Goal: Task Accomplishment & Management: Manage account settings

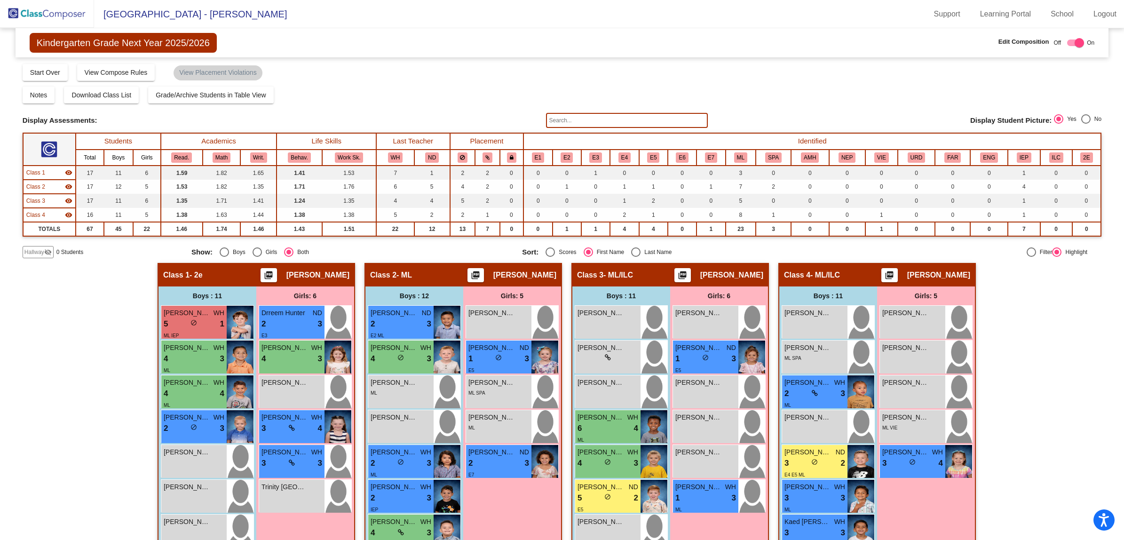
click at [45, 8] on img at bounding box center [47, 14] width 94 height 28
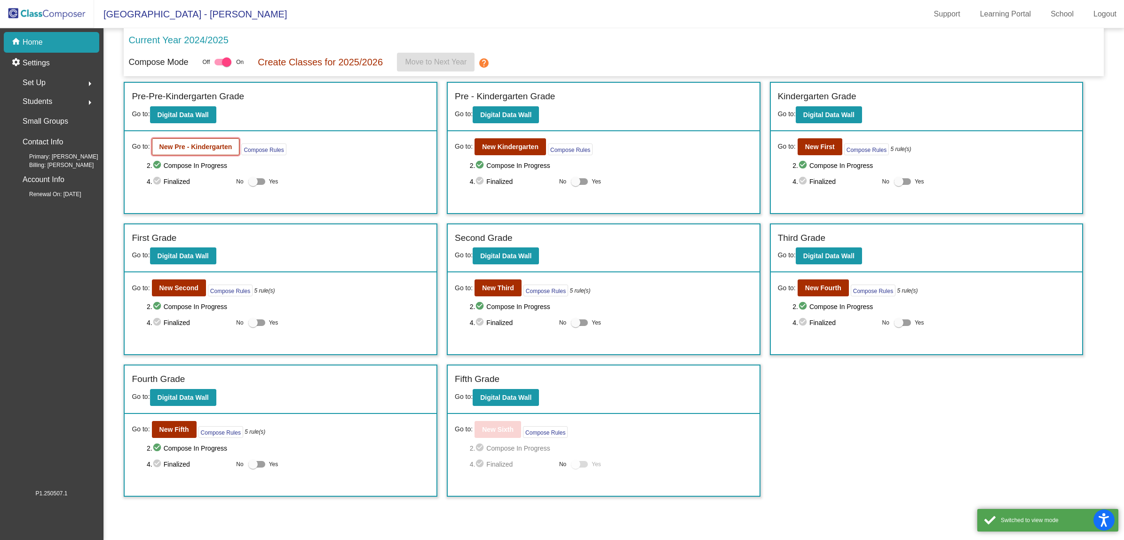
click at [195, 143] on b "New Pre - Kindergarten" at bounding box center [195, 147] width 73 height 8
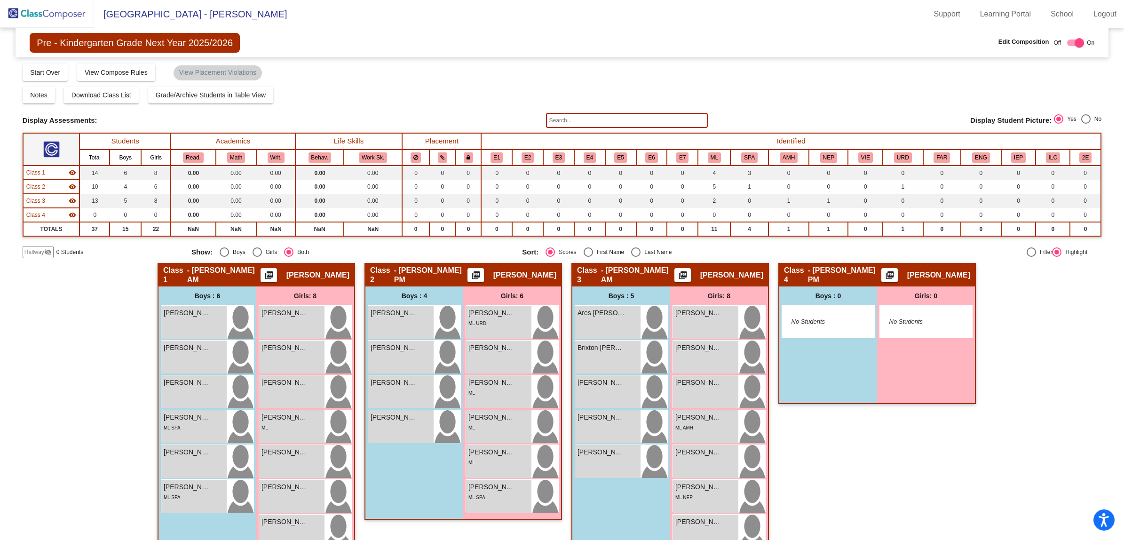
click at [71, 323] on div "Hallway - Hallway Class picture_as_pdf Add Student First Name Last Name Student…" at bounding box center [562, 431] width 1079 height 336
click at [30, 250] on span "Hallway" at bounding box center [34, 252] width 20 height 8
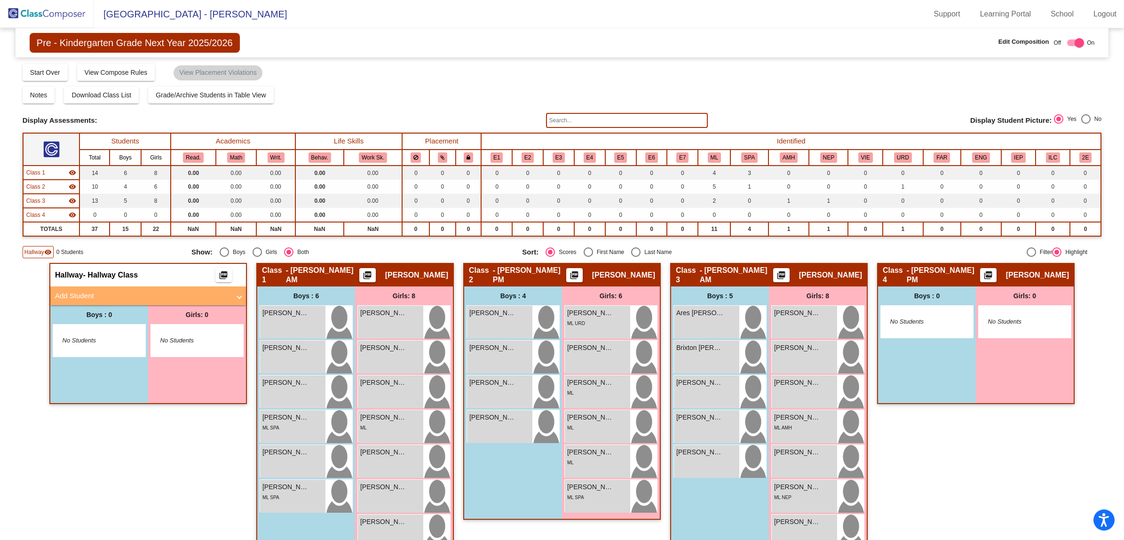
click at [87, 291] on mat-panel-title "Add Student" at bounding box center [142, 296] width 175 height 11
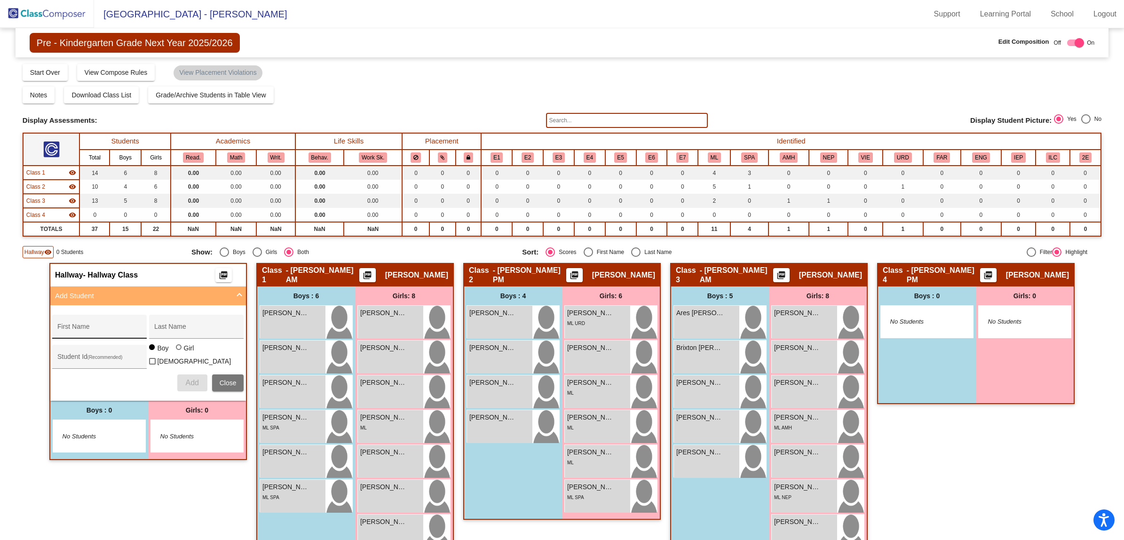
click at [72, 320] on div "First Name" at bounding box center [99, 329] width 85 height 19
click at [79, 326] on input "First Name" at bounding box center [99, 330] width 85 height 8
type input "A'Zariyah"
type input "[PERSON_NAME]"
click at [978, 469] on div "Class 4 - [PERSON_NAME] PM picture_as_pdf [PERSON_NAME] Add Student First Name …" at bounding box center [976, 431] width 198 height 336
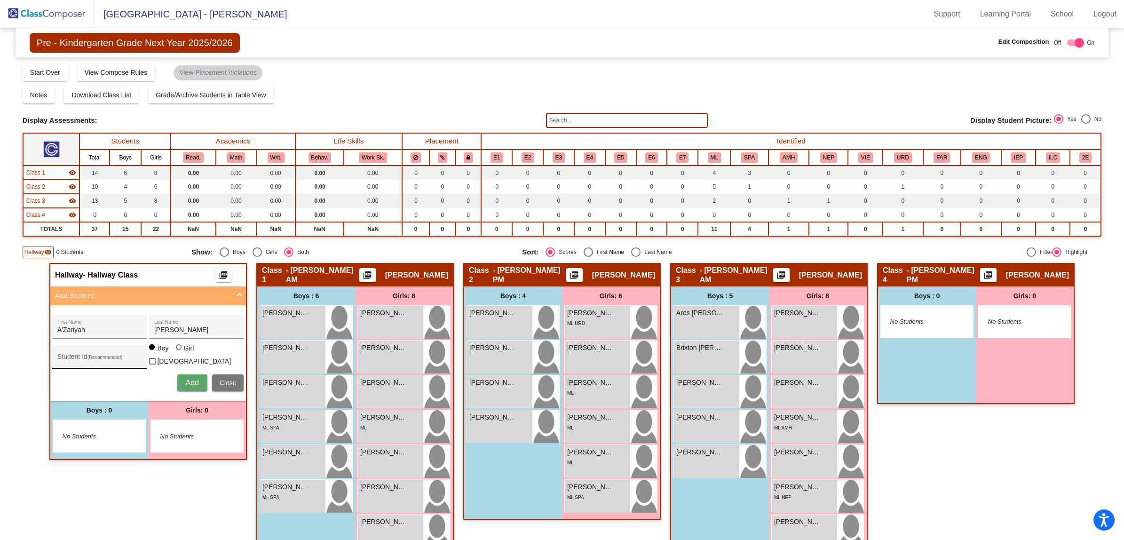
click at [108, 353] on div "Student Id (Recommended)" at bounding box center [99, 358] width 85 height 19
type input "30037991"
click at [176, 350] on div at bounding box center [179, 347] width 6 height 6
click at [179, 352] on input "Girl" at bounding box center [179, 352] width 0 height 0
radio input "true"
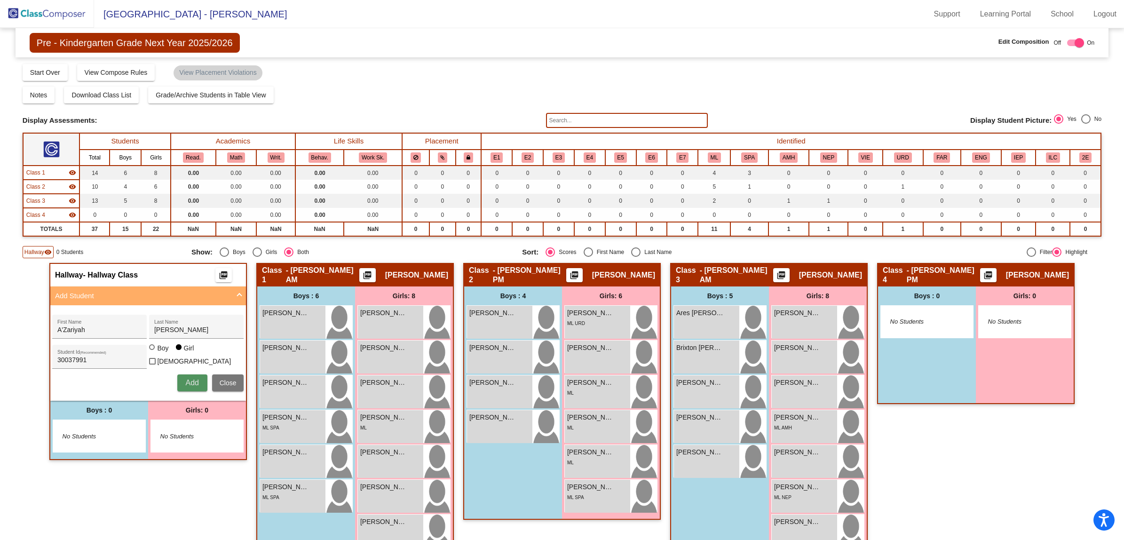
click at [187, 384] on button "Add" at bounding box center [192, 382] width 30 height 17
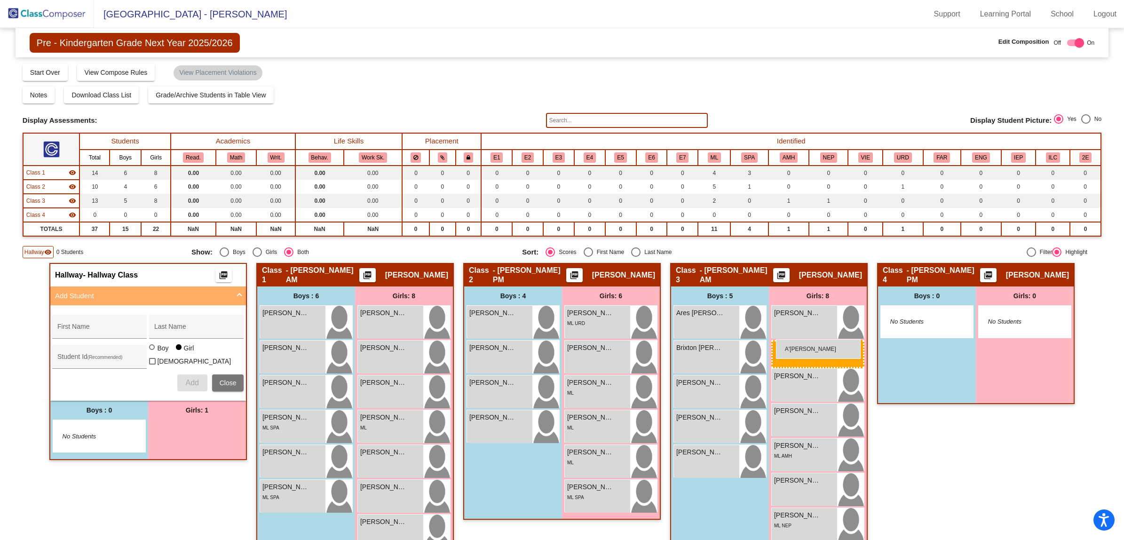
drag, startPoint x: 170, startPoint y: 436, endPoint x: 776, endPoint y: 339, distance: 614.0
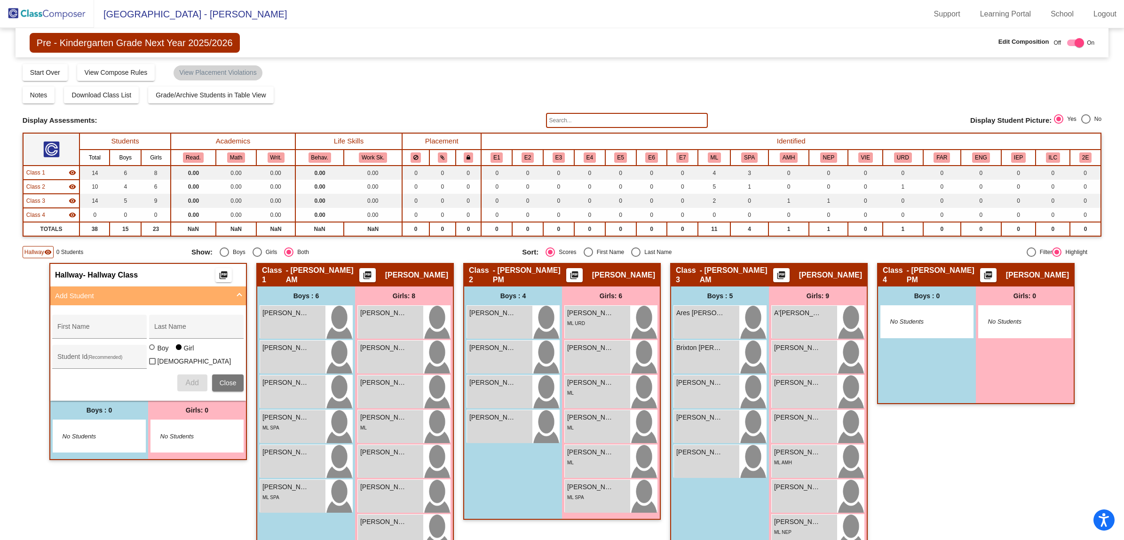
click at [788, 63] on div "Compose Start Over Submit Classes Compose has been submitted Check for Incomple…" at bounding box center [562, 72] width 1079 height 18
click at [750, 80] on div "Compose Start Over Submit Classes Compose has been submitted Check for Incomple…" at bounding box center [562, 72] width 1079 height 18
click at [575, 25] on mat-toolbar "[GEOGRAPHIC_DATA] - [PERSON_NAME] Support Learning Portal School Logout" at bounding box center [562, 14] width 1124 height 28
click at [482, 59] on div "Pre - Kindergarten Grade Next Year 2025/2026 Edit Composition Off On Incoming D…" at bounding box center [562, 330] width 1079 height 605
click at [375, 87] on div "Notes Download Class List Import Students Grade/Archive Students in Table View …" at bounding box center [562, 95] width 1079 height 17
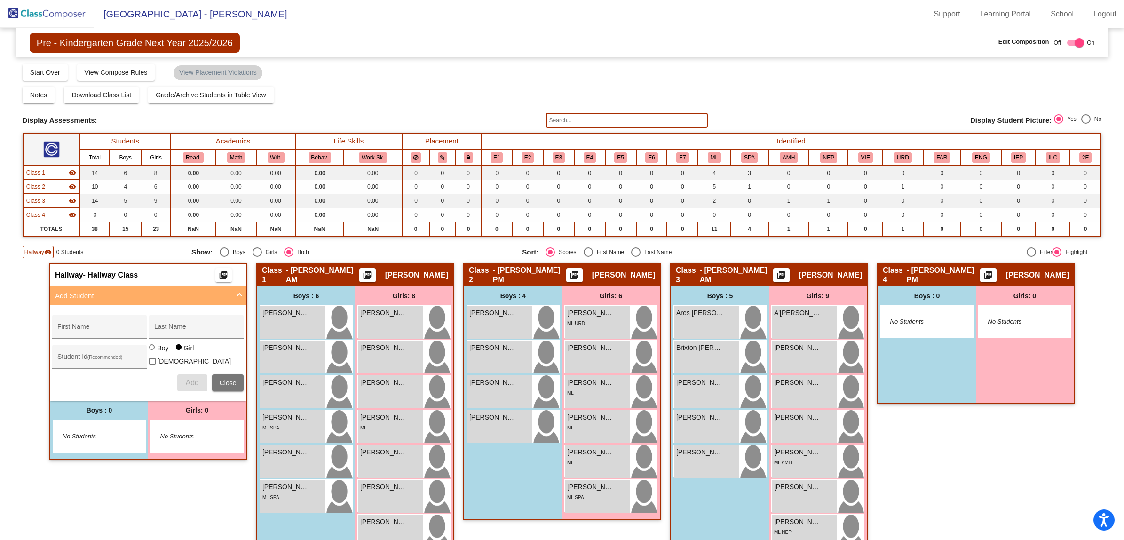
click at [429, 93] on div "Notes Download Class List Import Students Grade/Archive Students in Table View …" at bounding box center [562, 95] width 1079 height 17
click at [43, 15] on img at bounding box center [47, 14] width 94 height 28
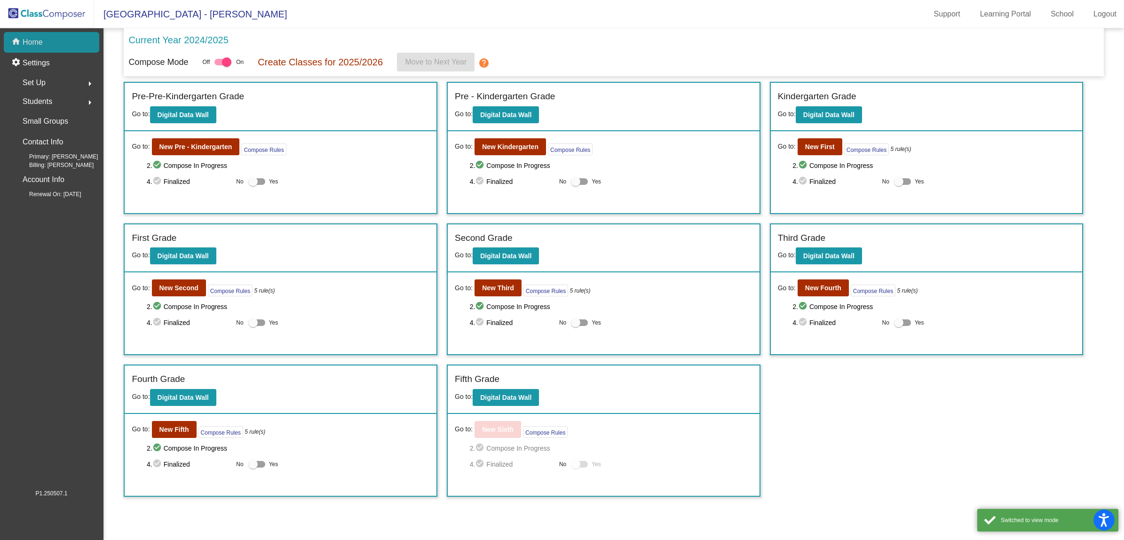
click at [39, 37] on p "Home" at bounding box center [33, 42] width 20 height 11
click at [42, 17] on img at bounding box center [47, 14] width 94 height 28
click at [34, 79] on span "Set Up" at bounding box center [34, 82] width 23 height 13
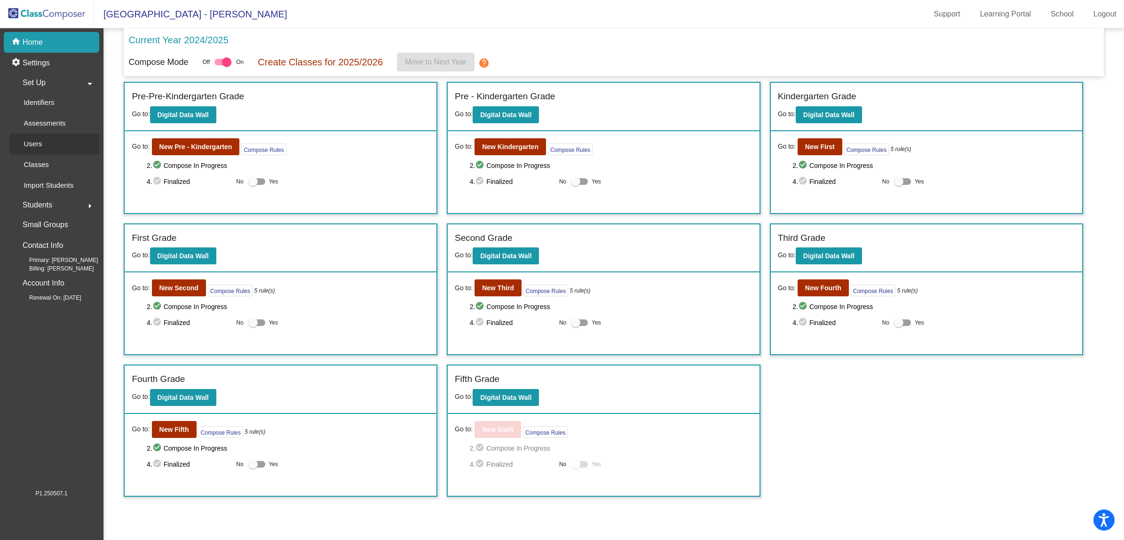
click at [28, 146] on p "Users" at bounding box center [33, 143] width 18 height 11
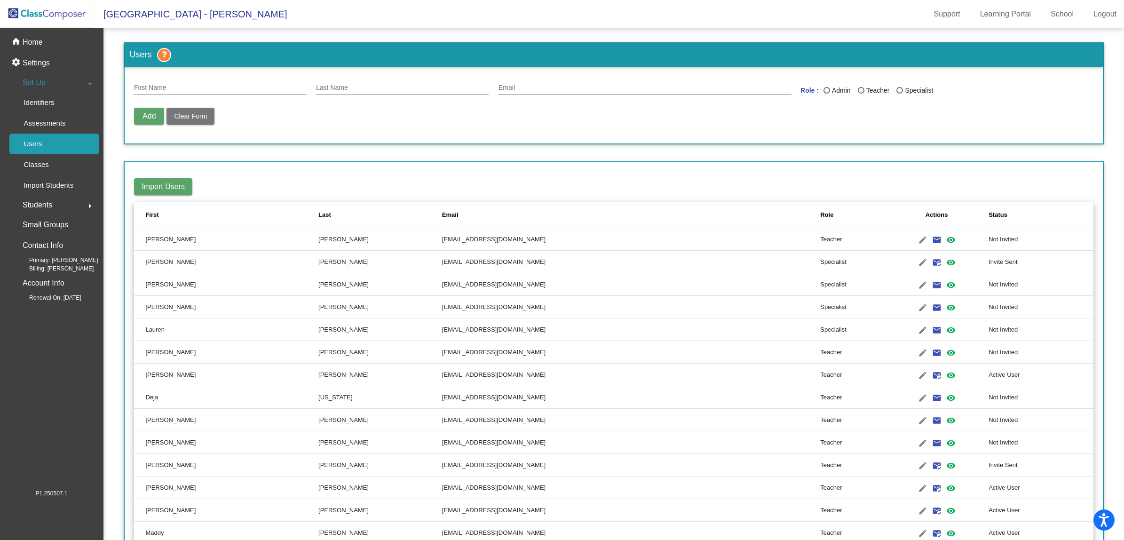
click at [318, 214] on div "Last" at bounding box center [324, 214] width 13 height 9
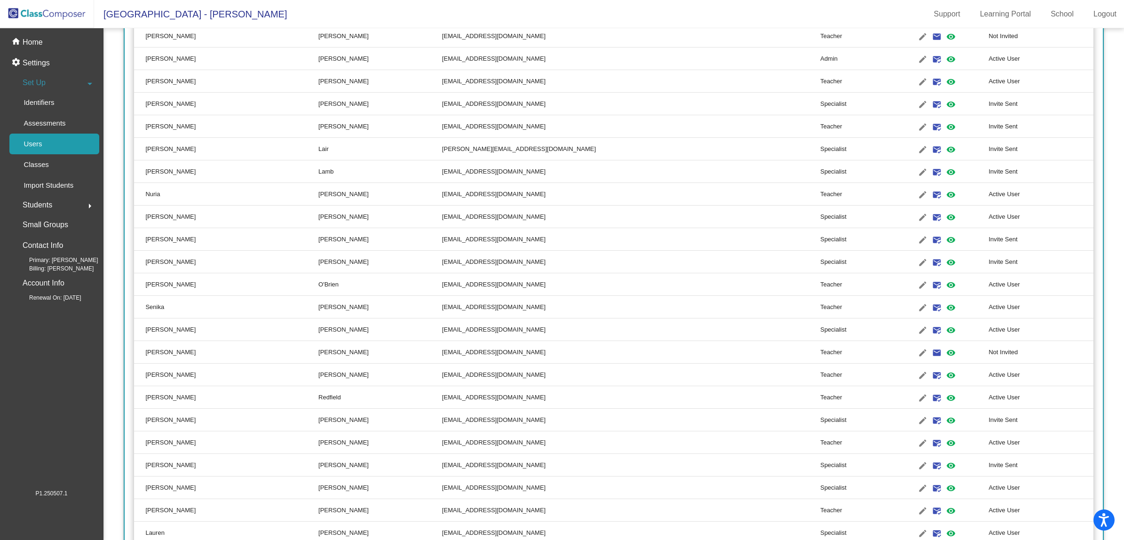
scroll to position [764, 0]
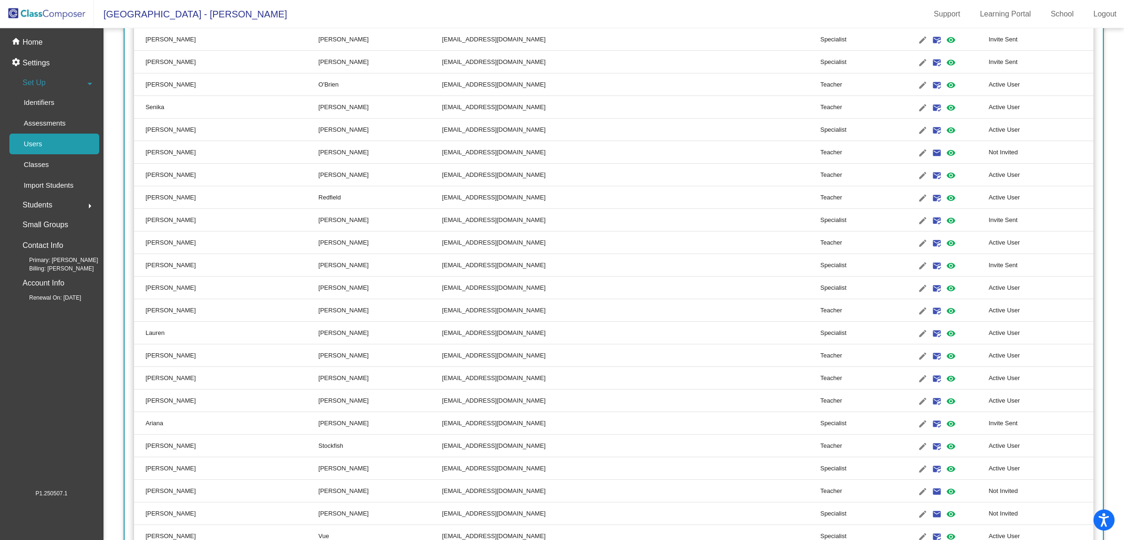
click at [318, 172] on td "[PERSON_NAME]" at bounding box center [380, 175] width 124 height 23
click at [547, 172] on td "[EMAIL_ADDRESS][DOMAIN_NAME]" at bounding box center [631, 175] width 378 height 23
click at [917, 174] on mat-icon "edit" at bounding box center [922, 175] width 11 height 11
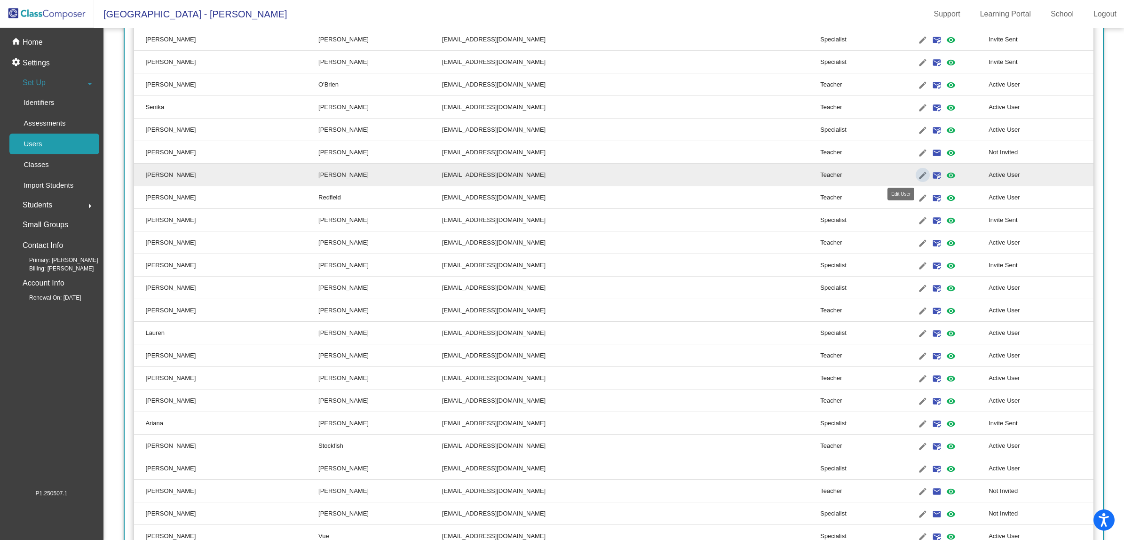
type input "[PERSON_NAME]"
type input "[EMAIL_ADDRESS][DOMAIN_NAME]"
radio input "true"
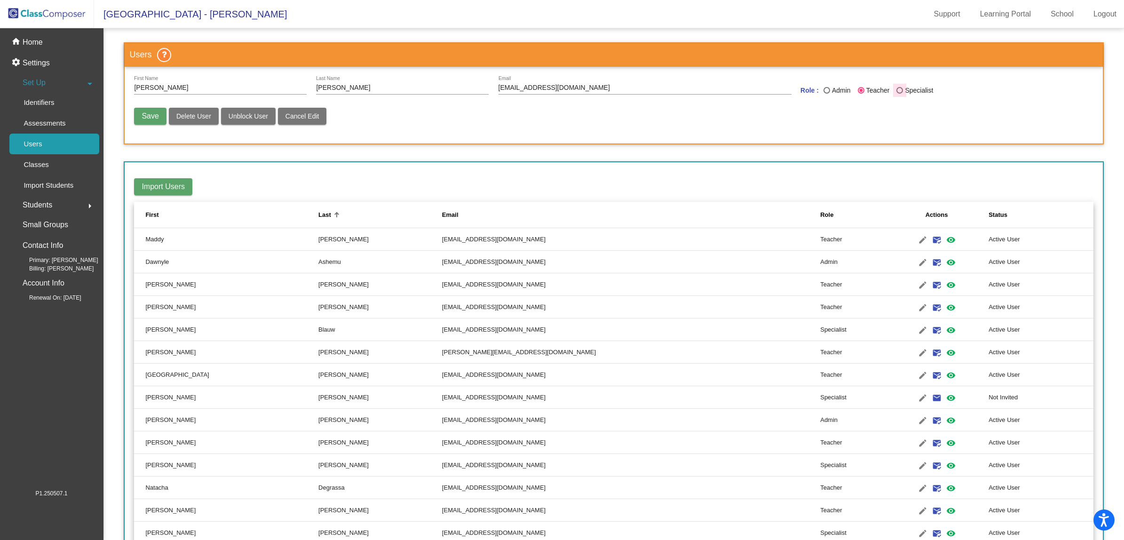
click at [896, 90] on div "Last Name" at bounding box center [899, 90] width 7 height 7
click at [899, 94] on input "Specialist" at bounding box center [899, 94] width 0 height 0
radio input "true"
click at [145, 112] on span "Save" at bounding box center [150, 116] width 17 height 8
radio input "false"
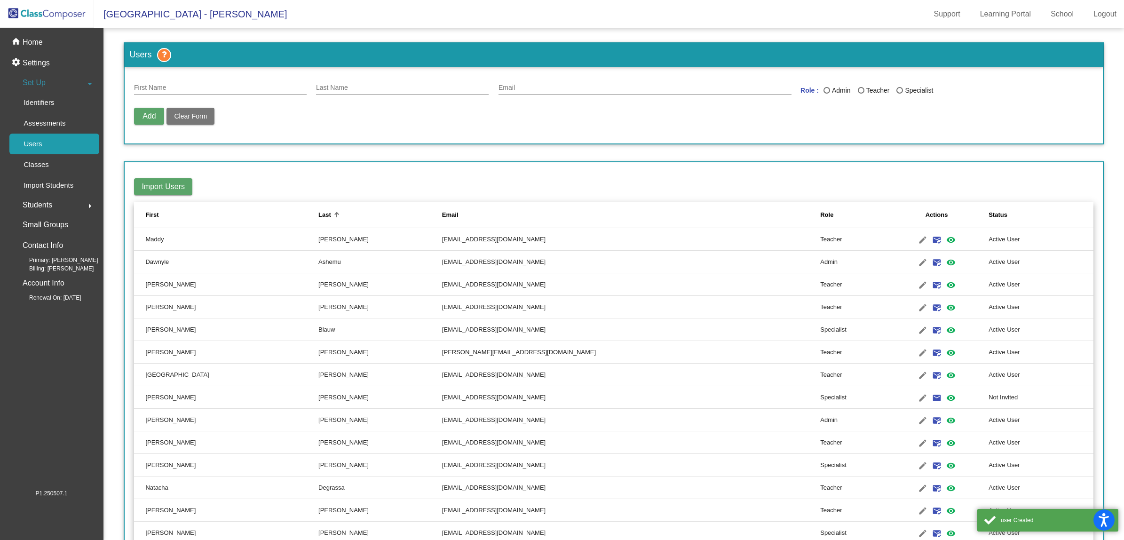
click at [444, 16] on mat-toolbar "[GEOGRAPHIC_DATA] - [PERSON_NAME] Support Learning Portal School Logout" at bounding box center [562, 14] width 1124 height 28
click at [257, 8] on mat-toolbar "[GEOGRAPHIC_DATA] - [PERSON_NAME] Support Learning Portal School Logout" at bounding box center [562, 14] width 1124 height 28
